Goal: Complete application form

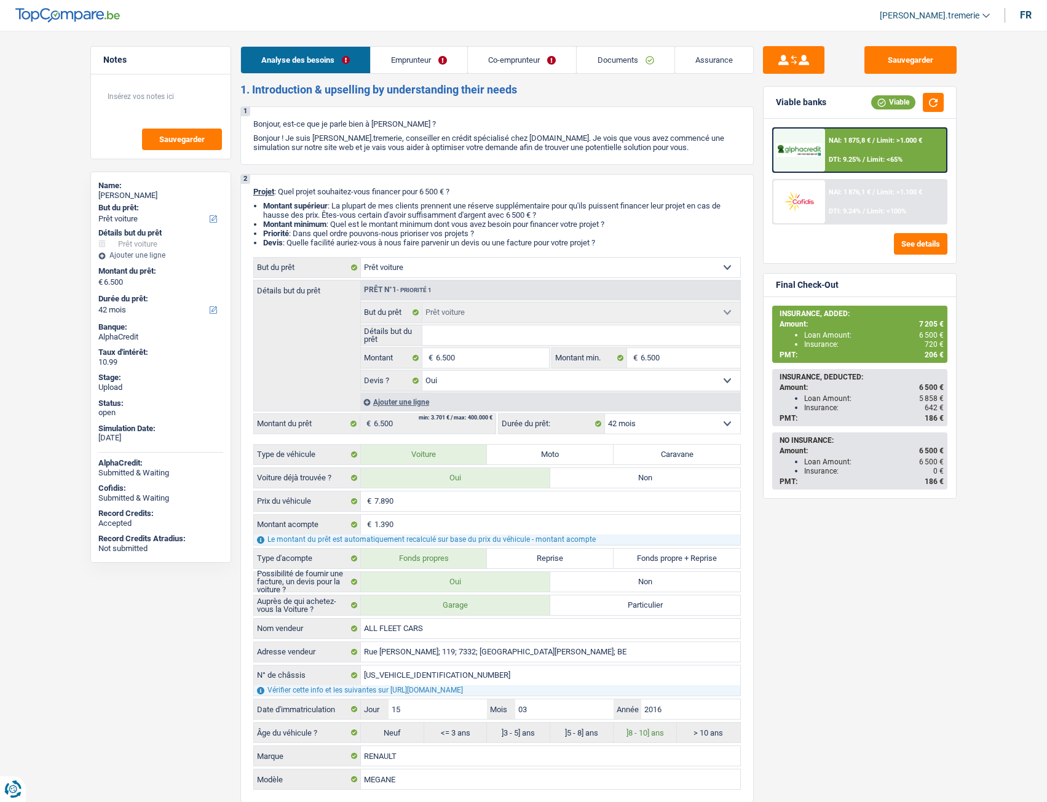
select select "car"
select select "42"
select select "car"
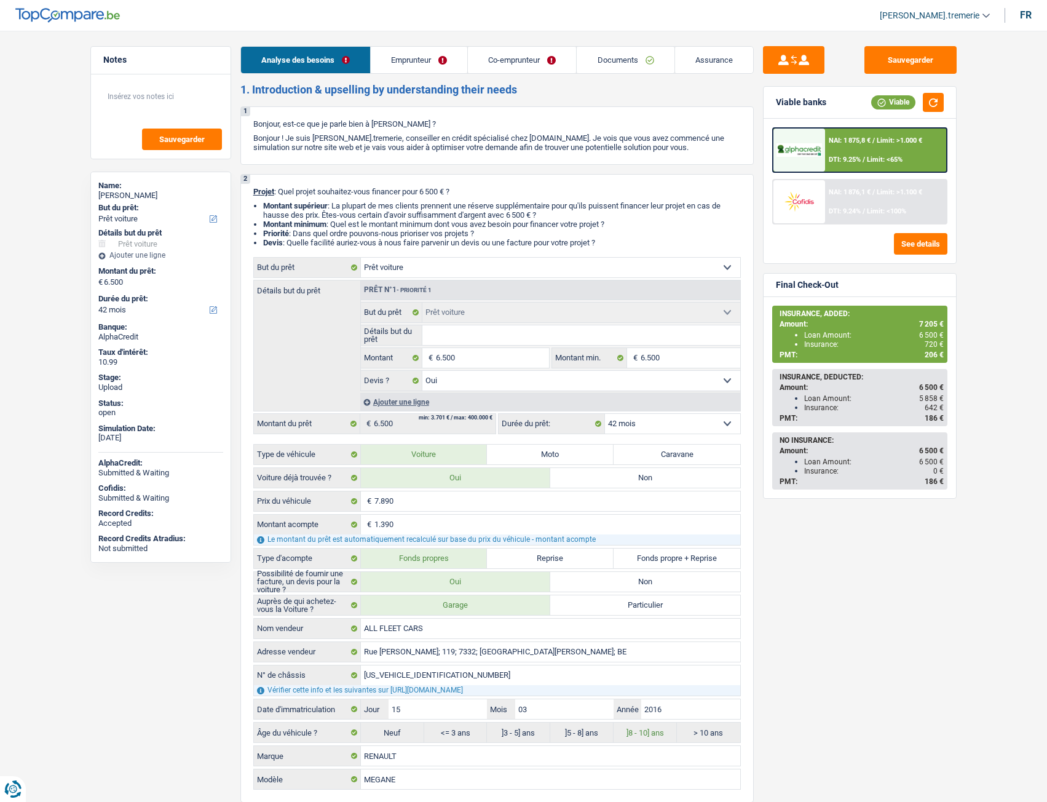
select select "yes"
select select "42"
select select "invalid"
select select "noProfession"
select select "disabilityPension"
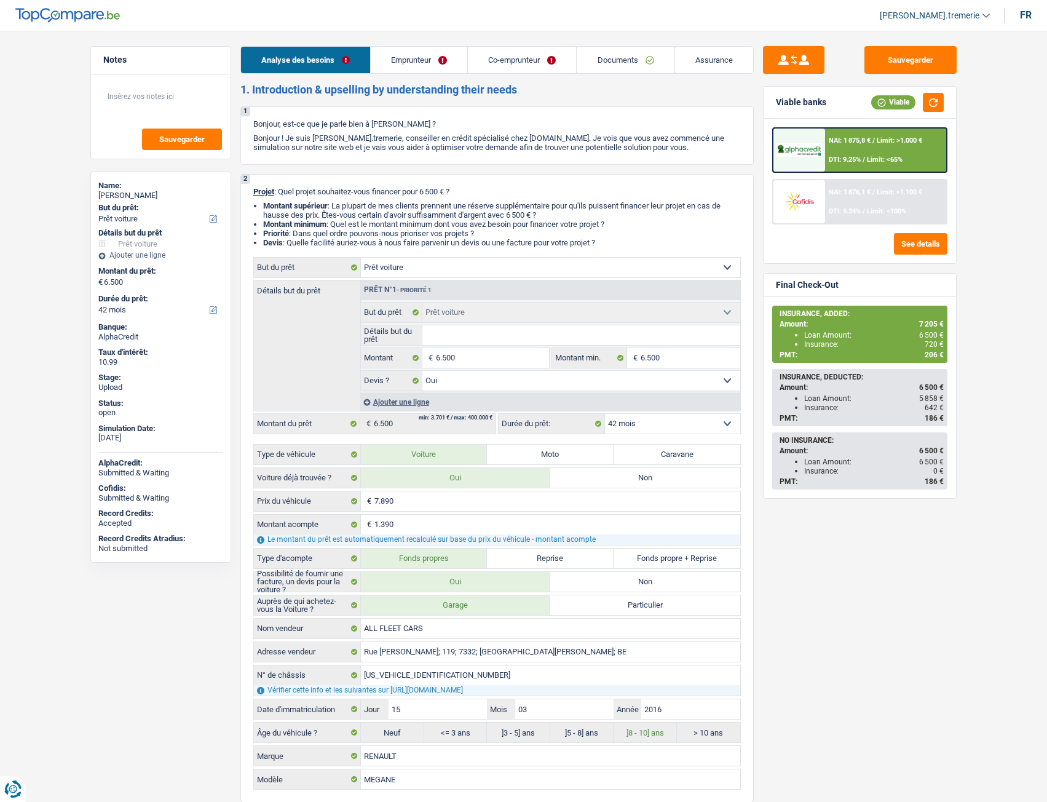
select select "ownerWithoutMortgage"
select select "car"
select select "yes"
select select "42"
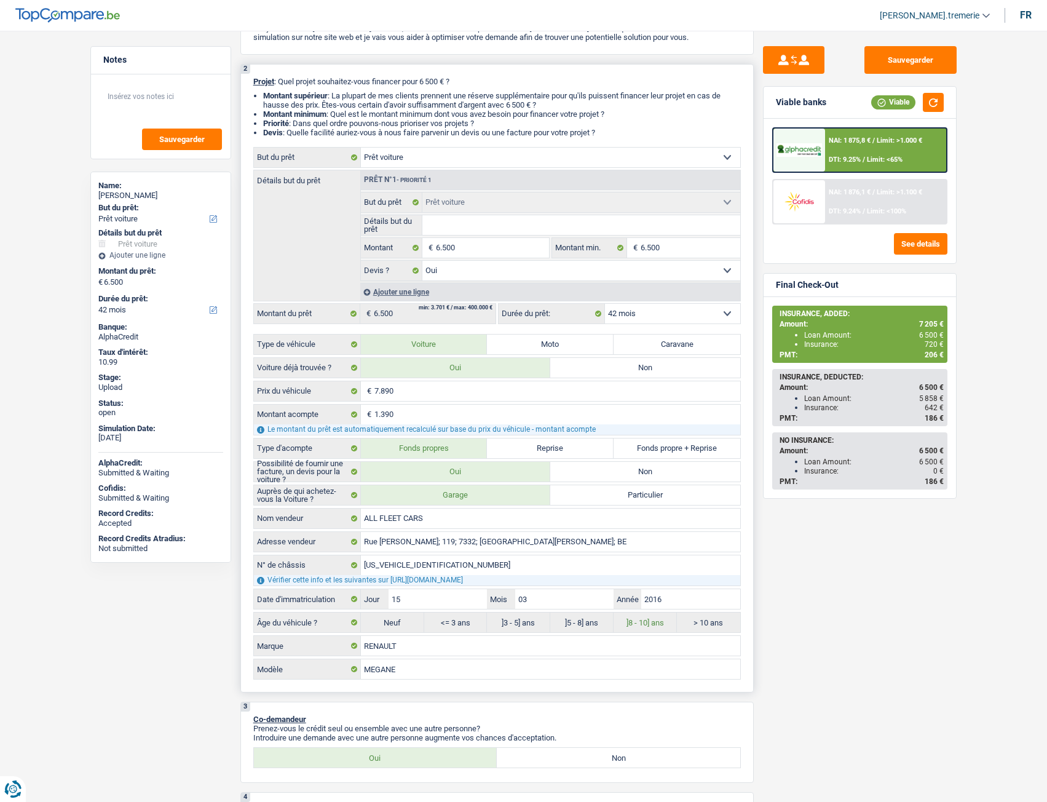
scroll to position [111, 0]
click at [413, 295] on div "Ajouter une ligne" at bounding box center [550, 291] width 380 height 18
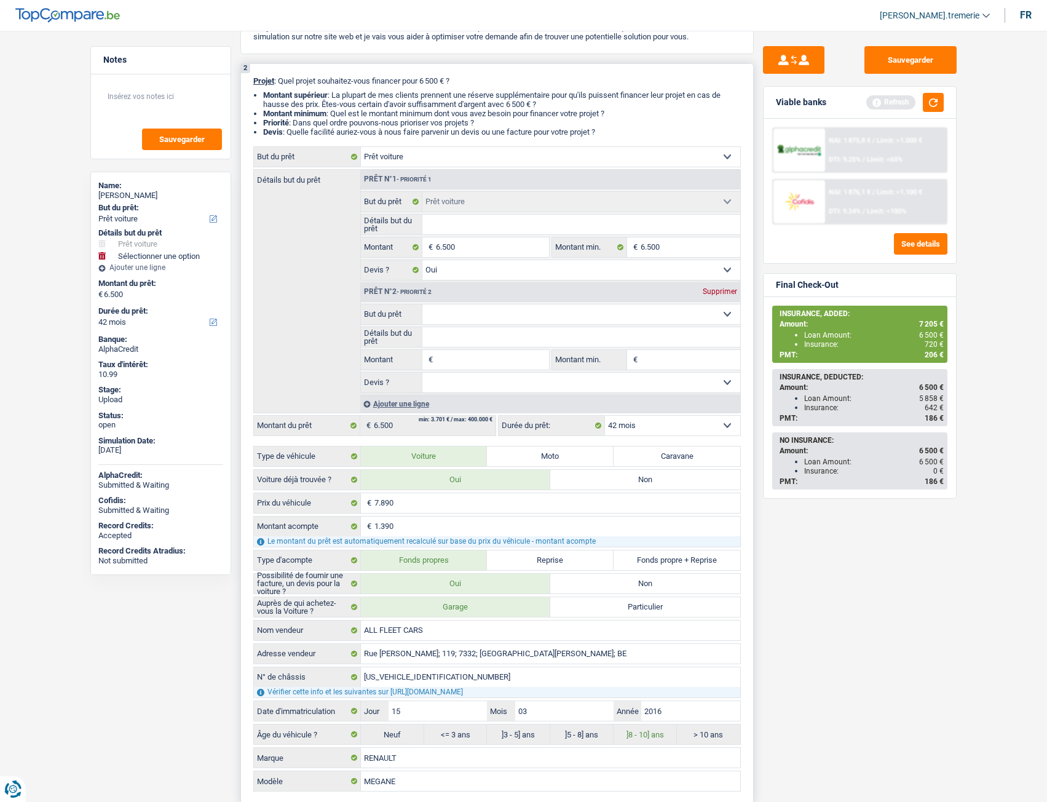
click at [468, 312] on select "Confort maison: meubles, textile, peinture, électroménager, outillage non-profe…" at bounding box center [581, 314] width 318 height 20
select select "insurance"
click at [422, 304] on select "Confort maison: meubles, textile, peinture, électroménager, outillage non-profe…" at bounding box center [581, 314] width 318 height 20
select select "insurance"
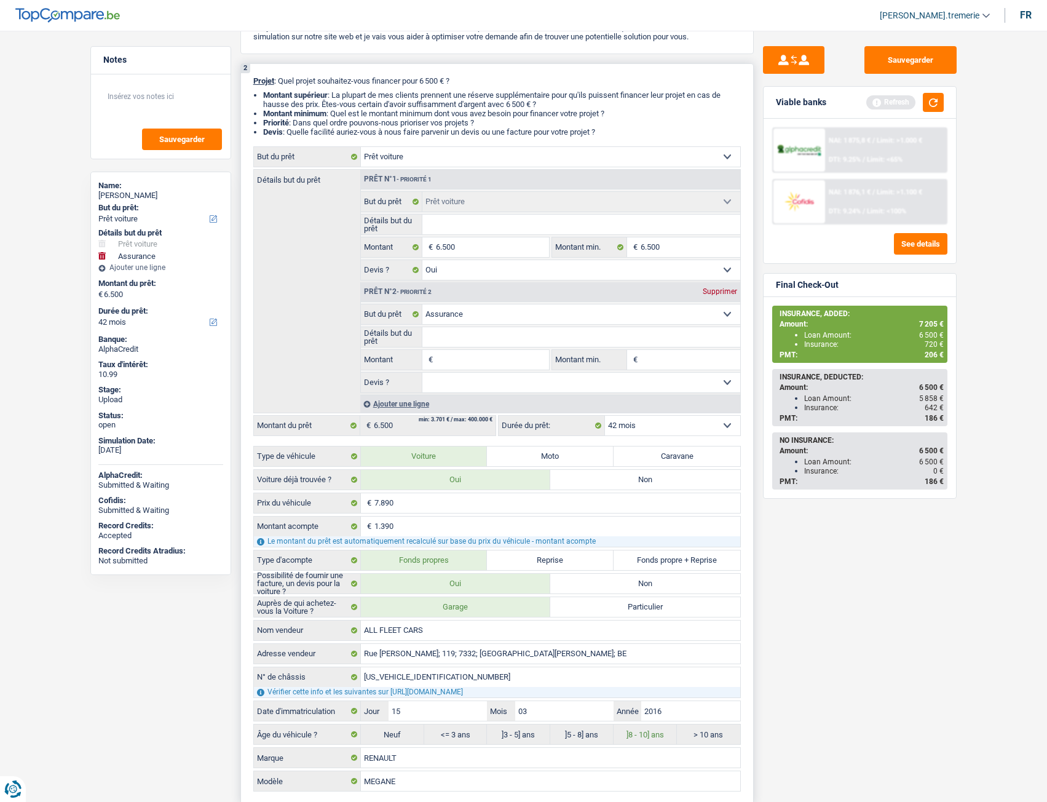
click at [456, 359] on input "Montant" at bounding box center [492, 360] width 113 height 20
type input "7"
type input "70"
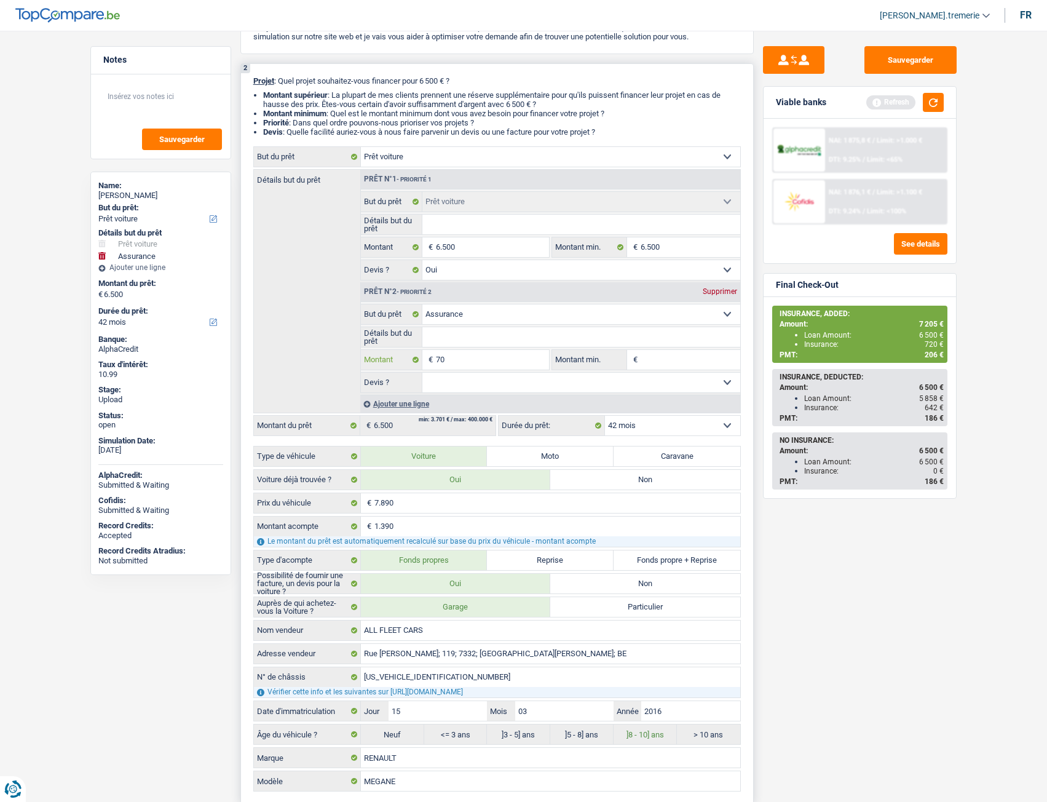
type input "702"
type input "7.029"
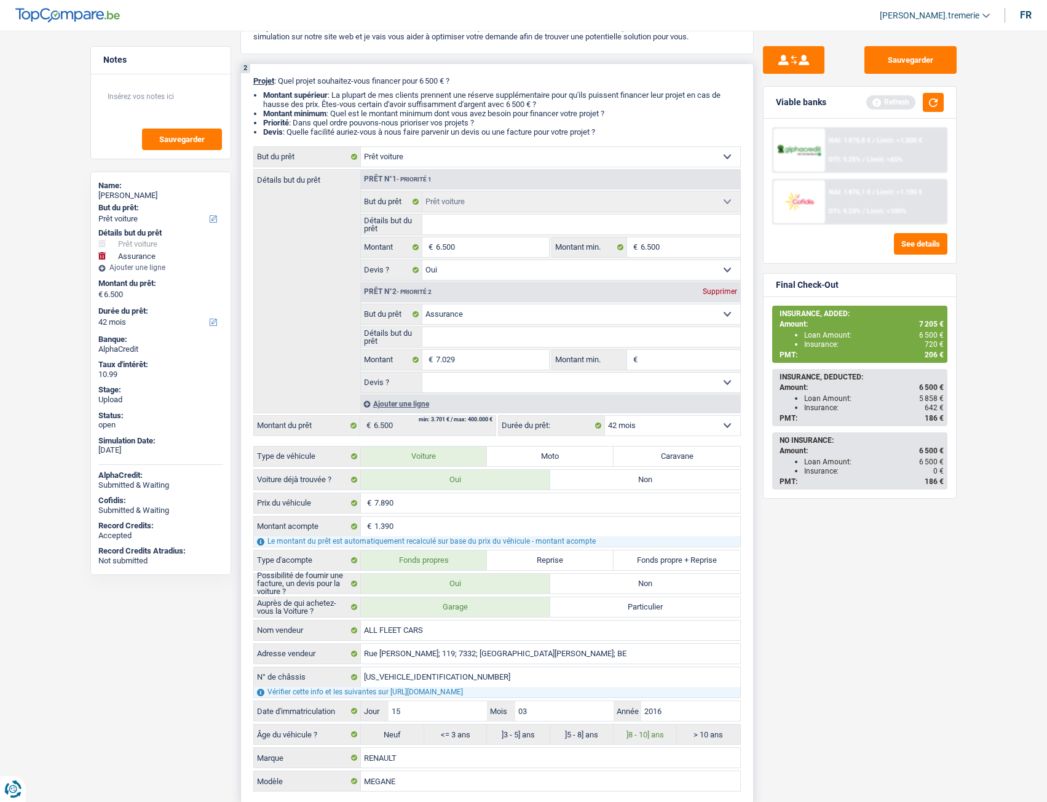
type input "13.529"
click at [317, 350] on div "Détails but du prêt Prêt n°1 - Priorité 1 Confort maison: meubles, textile, pei…" at bounding box center [497, 291] width 488 height 244
select select "60"
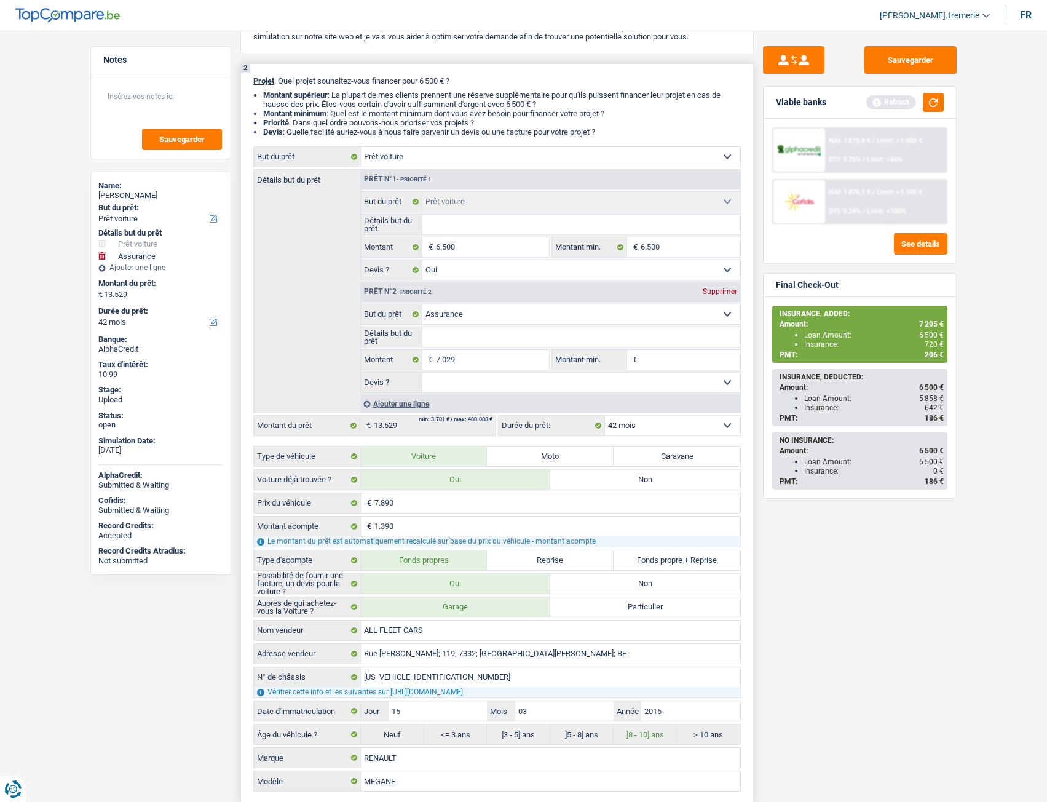
select select "60"
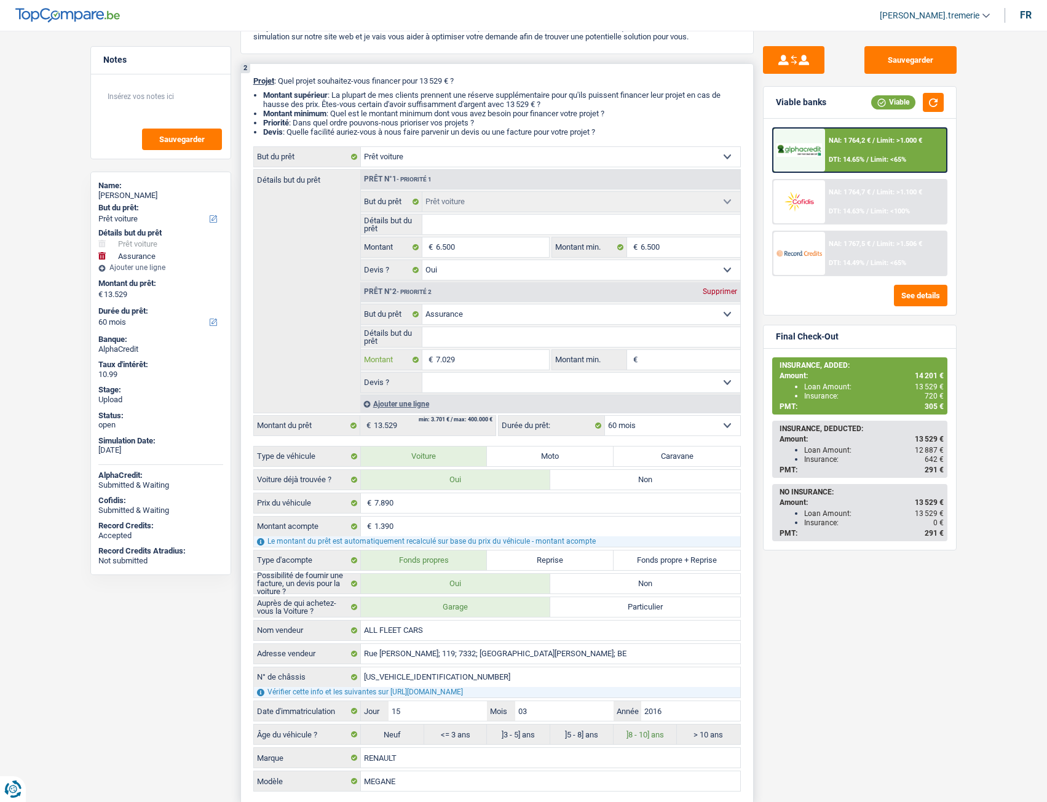
click at [470, 358] on input "7.029" at bounding box center [492, 360] width 113 height 20
type input "702"
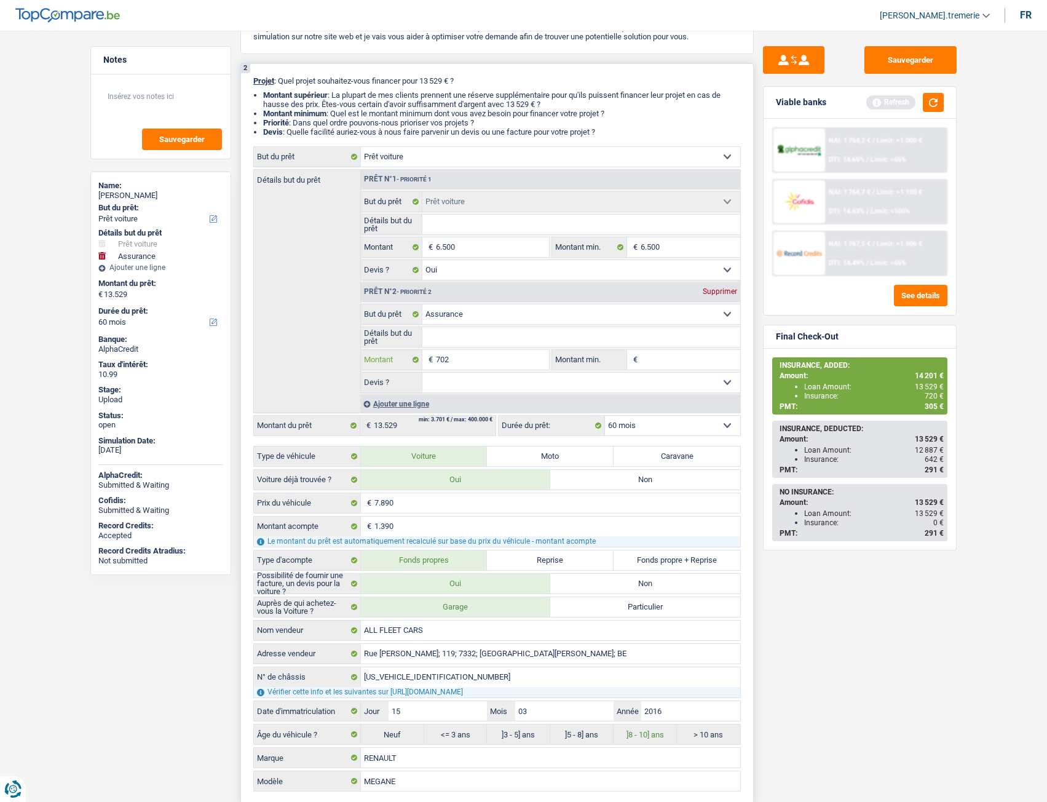
type input "70"
type input "7"
type input "5"
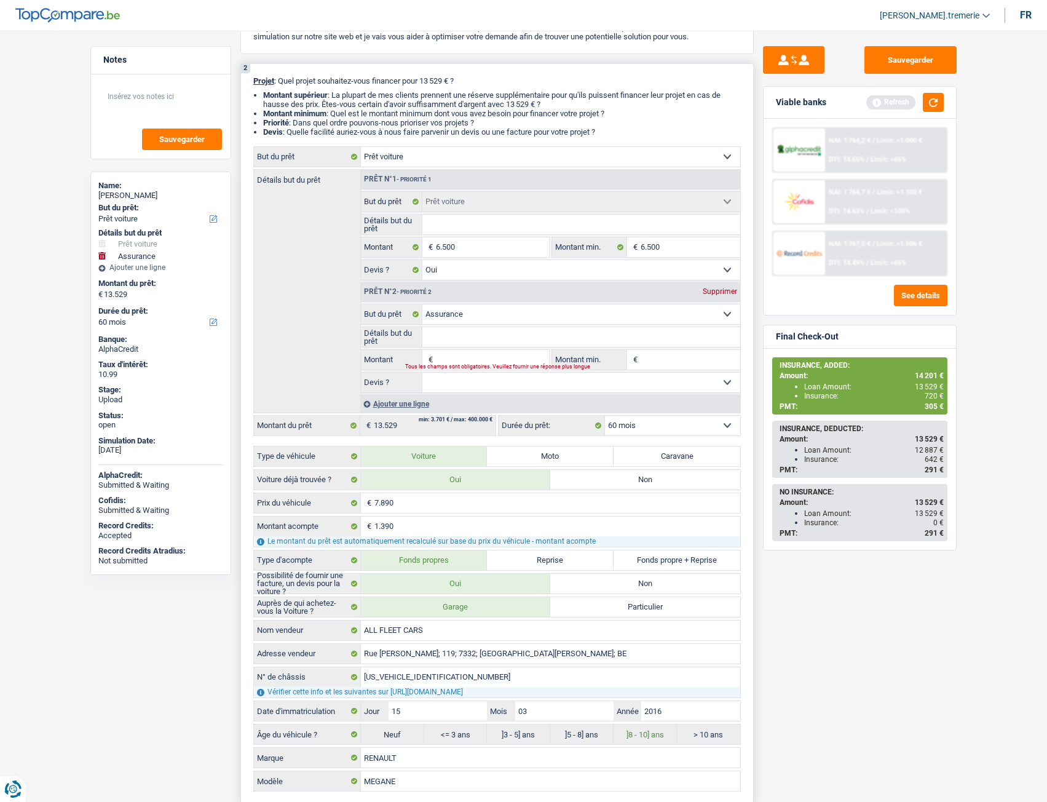
type input "5"
type input "52"
type input "529"
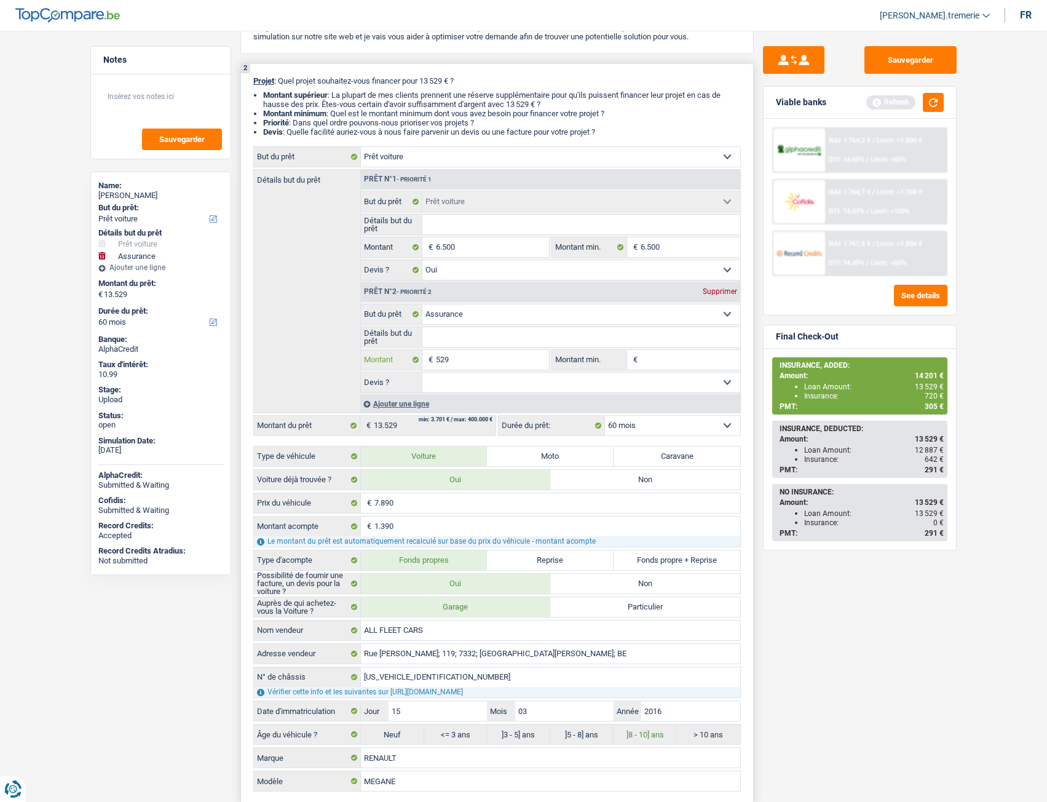
type input "529"
type input "7.029"
select select "42"
type input "7.029"
select select "42"
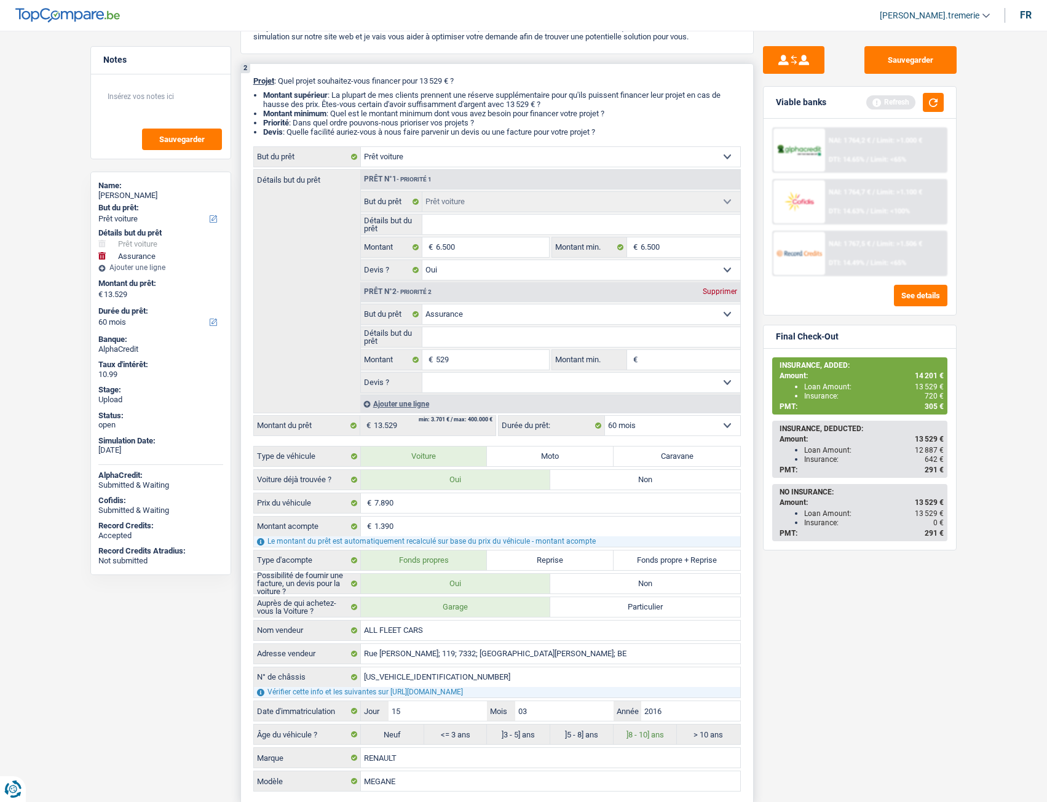
type input "7.029"
select select "42"
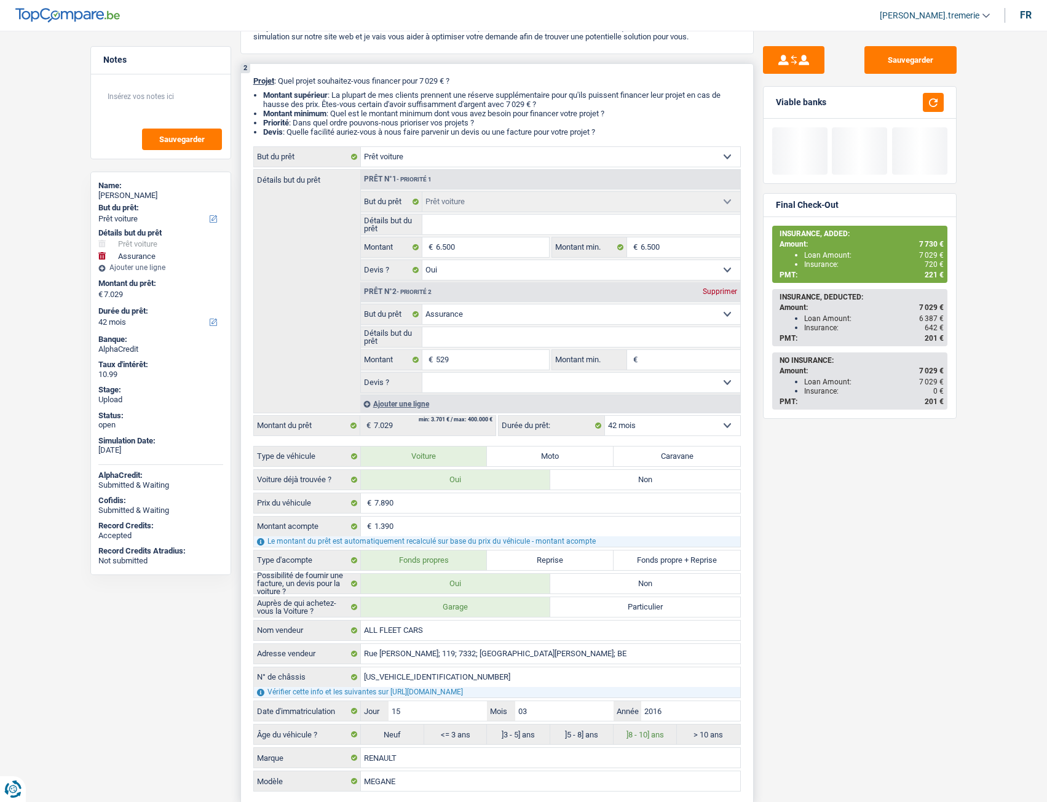
click at [337, 342] on div "Détails but du prêt Prêt n°1 - Priorité 1 Confort maison: meubles, textile, pei…" at bounding box center [497, 291] width 488 height 244
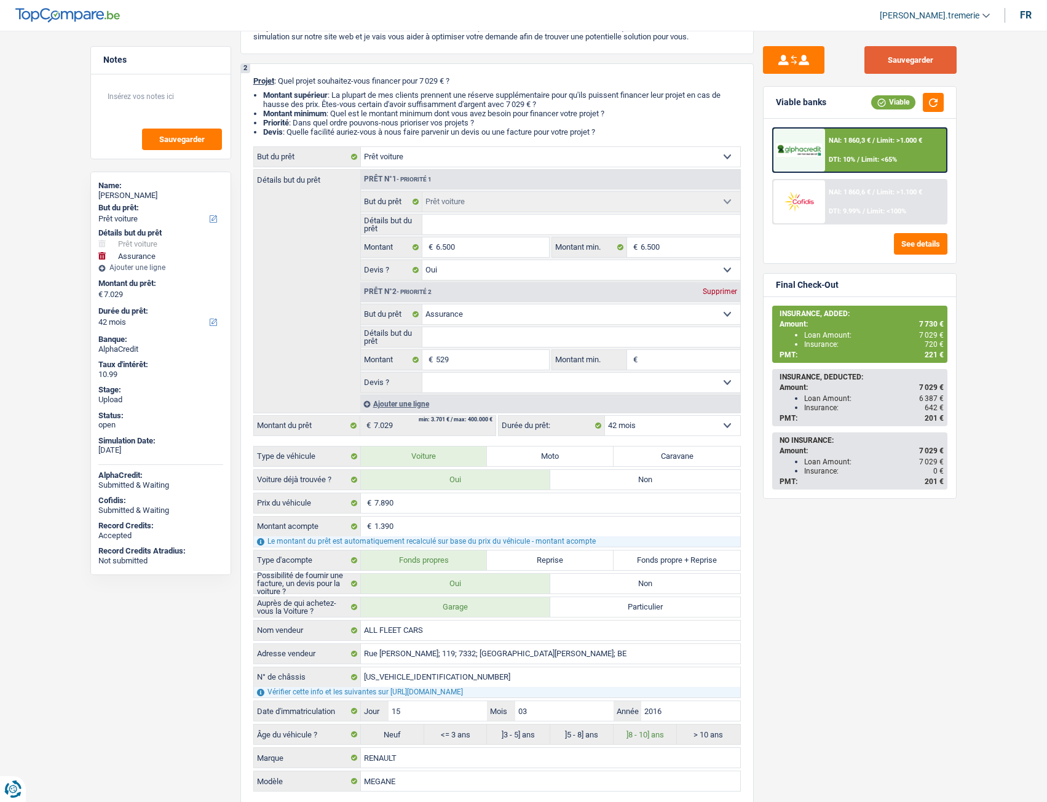
click at [892, 61] on button "Sauvegarder" at bounding box center [910, 60] width 92 height 28
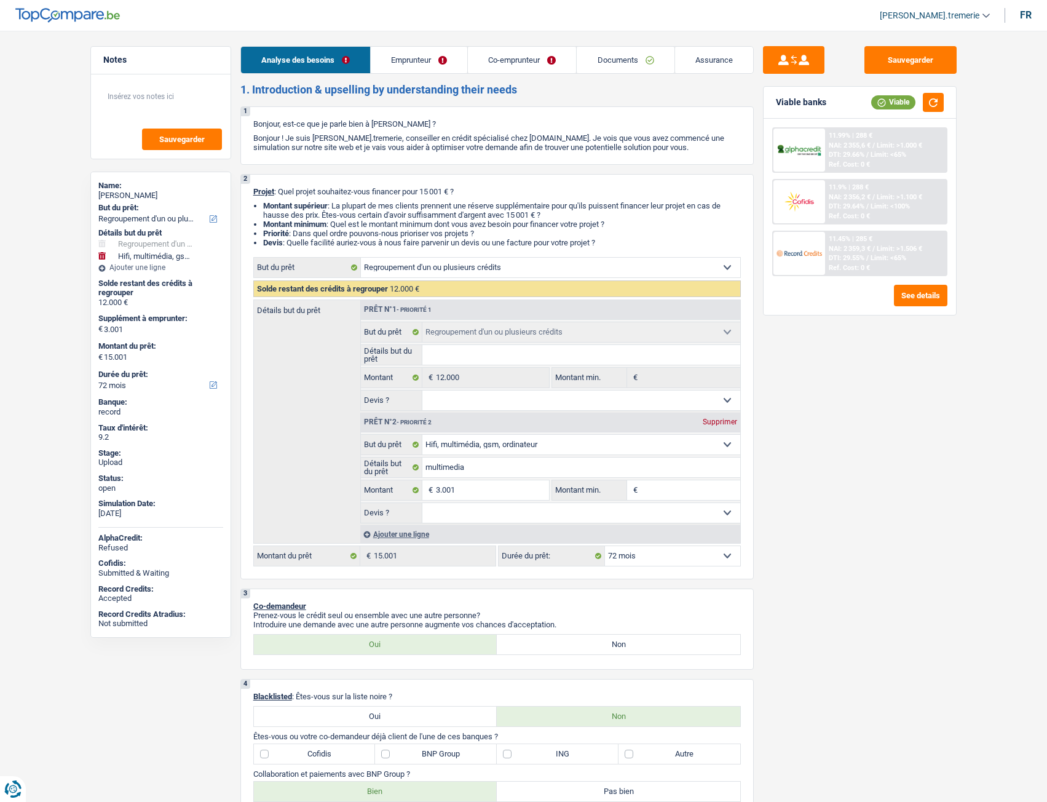
select select "refinancing"
select select "tech"
select select "72"
select select "refinancing"
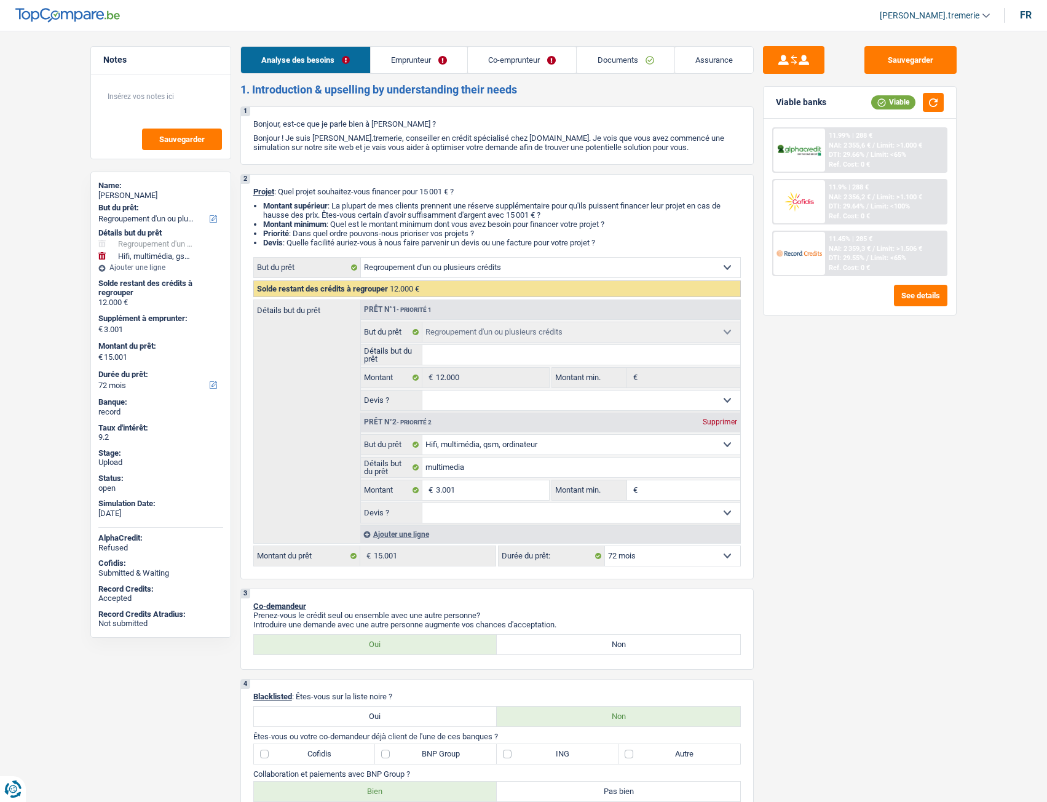
select select "refinancing"
select select "tech"
select select "72"
select select "mutuality"
select select "retired"
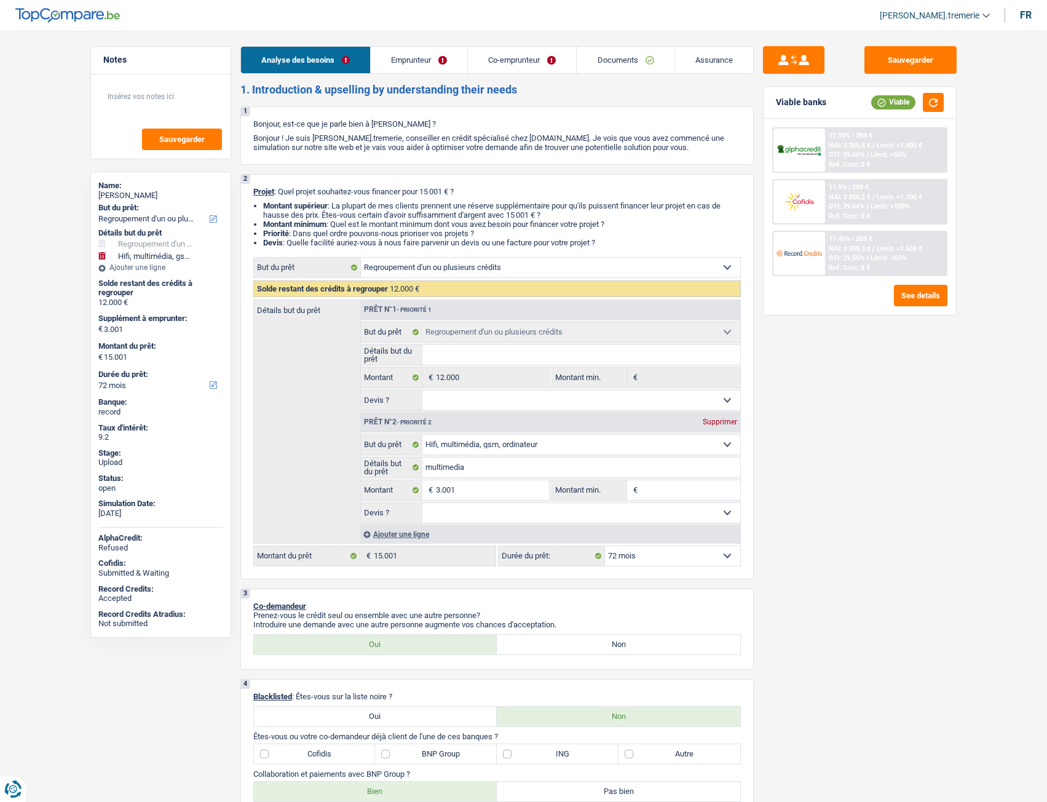
select select "mutualityIndemnity"
select select "pension"
select select "ownerWithMortgage"
select select "mortgage"
select select "300"
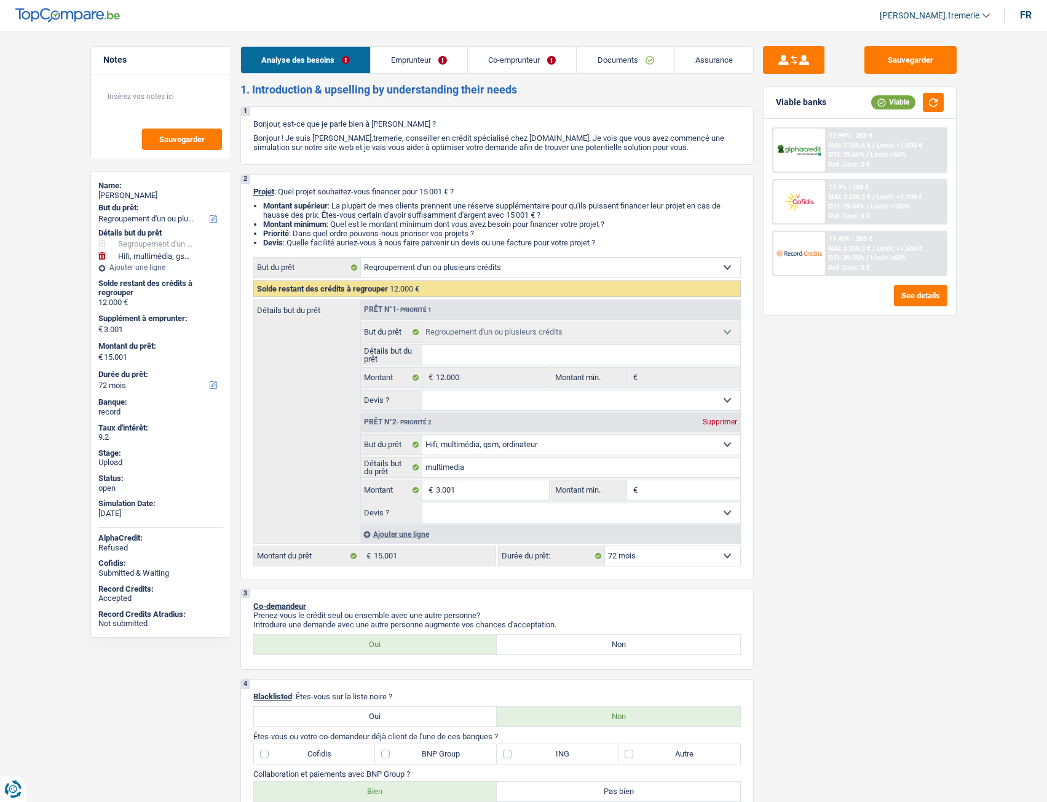
select select "personalLoan"
select select "smallWorks"
select select "36"
select select "cardOrCredit"
select select "refinancing"
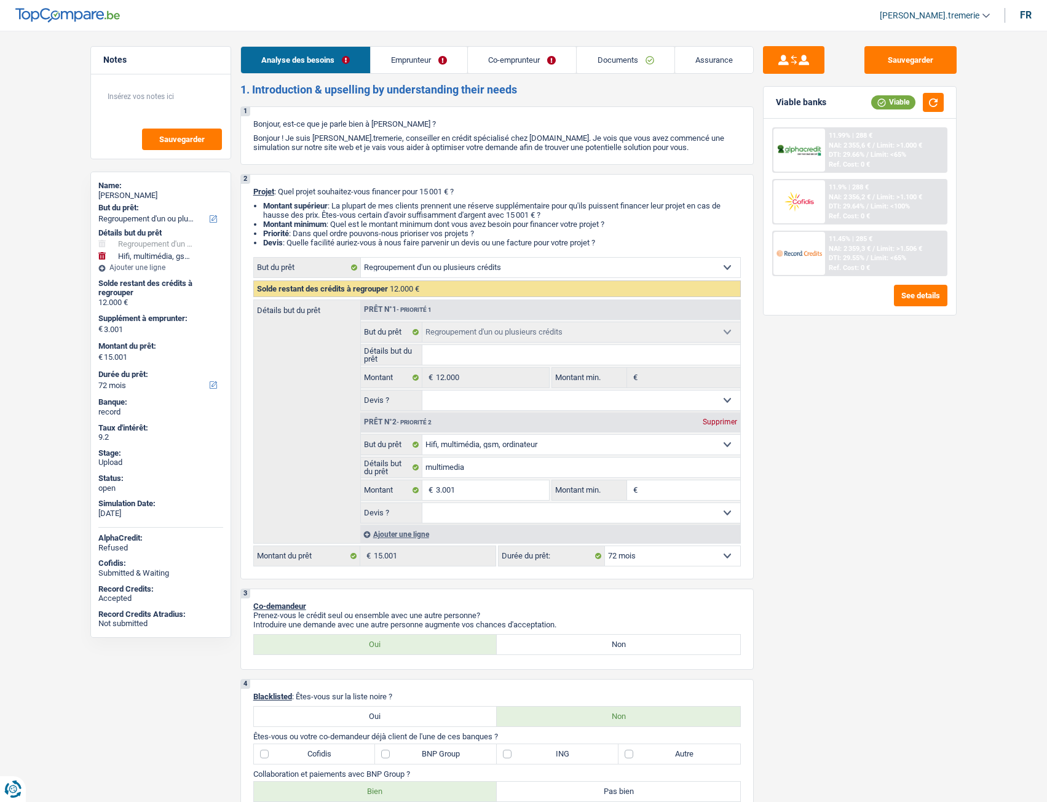
select select "refinancing"
select select "tech"
select select "72"
click at [598, 65] on link "Documents" at bounding box center [625, 60] width 97 height 26
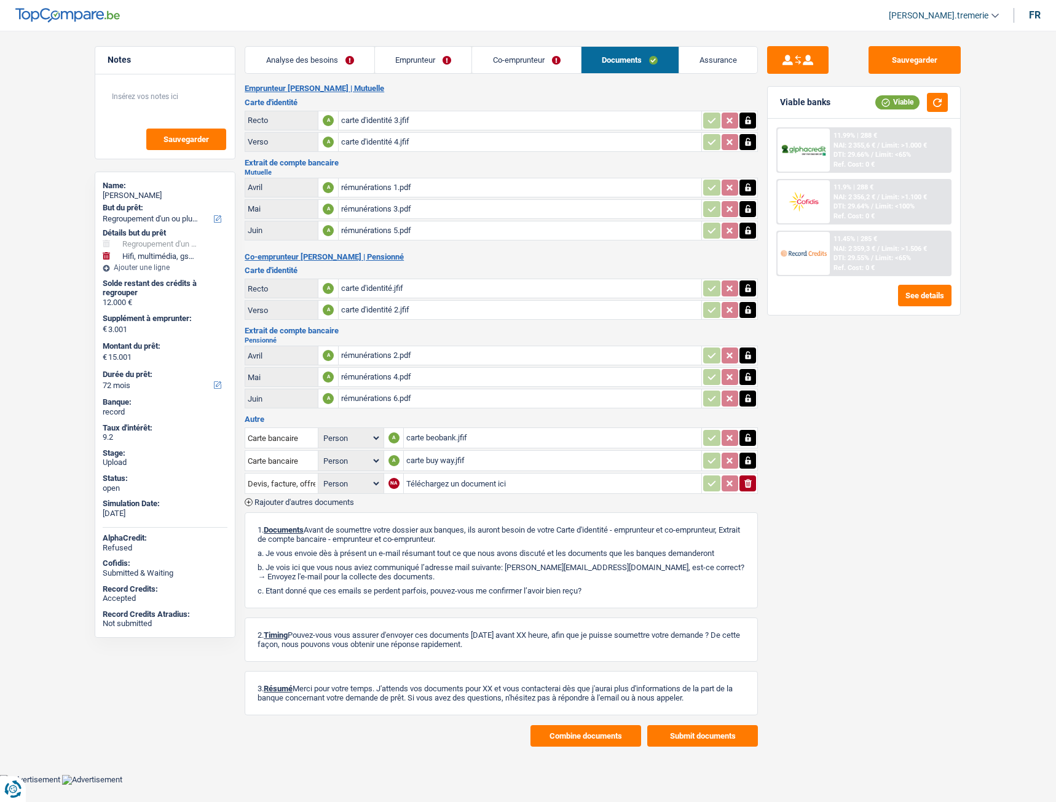
click at [397, 127] on div "carte d'identité 3.jfif" at bounding box center [520, 120] width 358 height 18
click at [392, 309] on div "carte d'identité 2.jfif" at bounding box center [520, 310] width 358 height 18
